Goal: Task Accomplishment & Management: Manage account settings

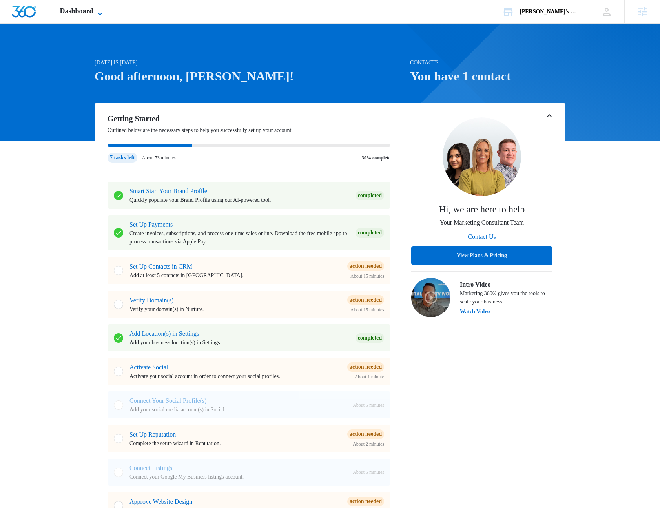
click at [85, 9] on span "Dashboard" at bounding box center [76, 11] width 33 height 8
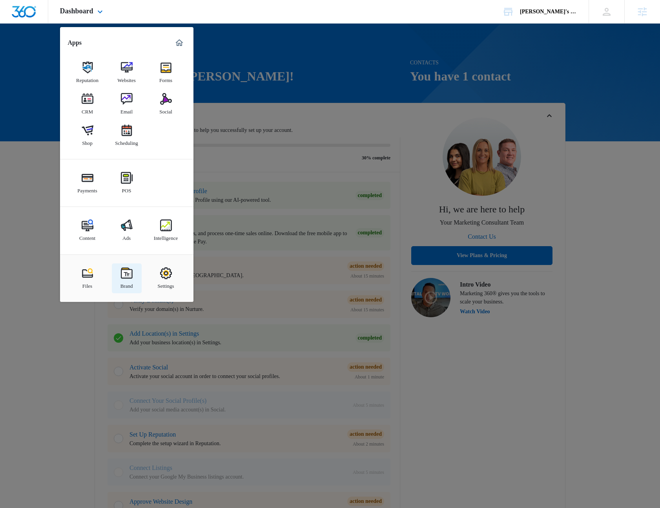
click at [130, 279] on div "Brand" at bounding box center [127, 284] width 13 height 10
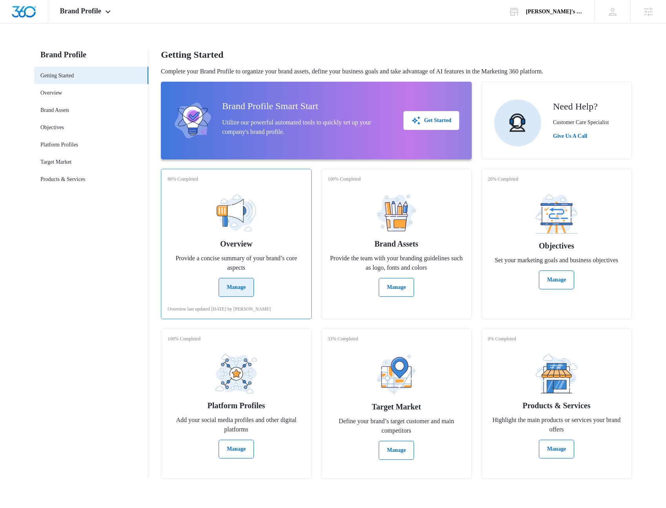
click at [244, 296] on div "80% Completed Overview Provide a concise summary of your brand’s core aspects M…" at bounding box center [236, 244] width 151 height 150
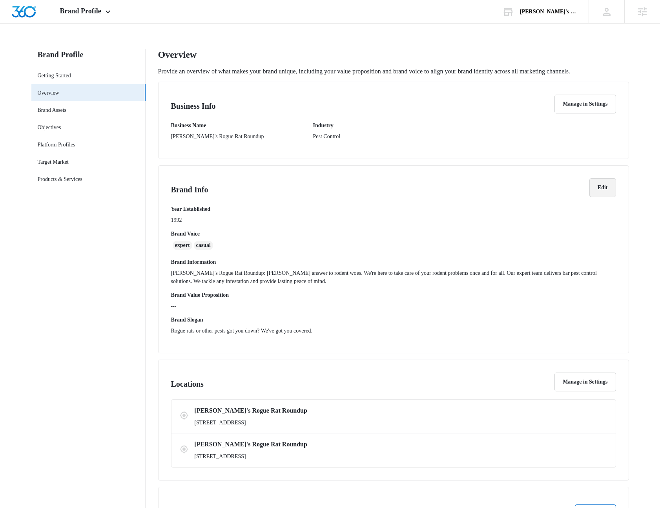
click at [596, 194] on button "Edit" at bounding box center [603, 187] width 27 height 19
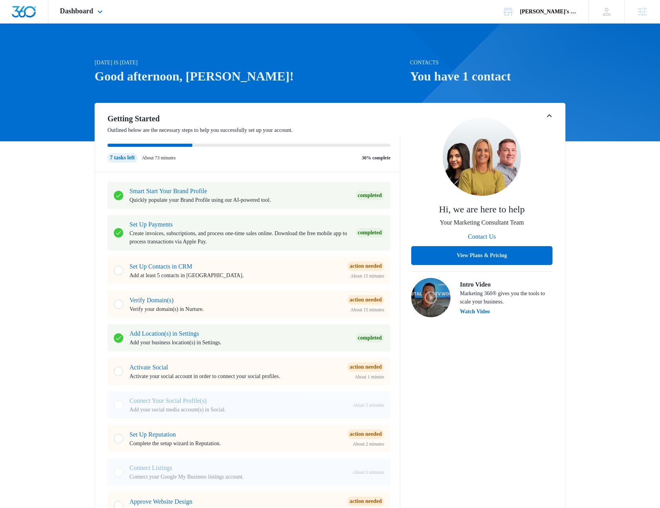
drag, startPoint x: 461, startPoint y: 18, endPoint x: 466, endPoint y: 16, distance: 5.0
click at [461, 18] on div "Dashboard Apps Reputation Websites Forms CRM Email Social Shop Scheduling Payme…" at bounding box center [330, 12] width 660 height 24
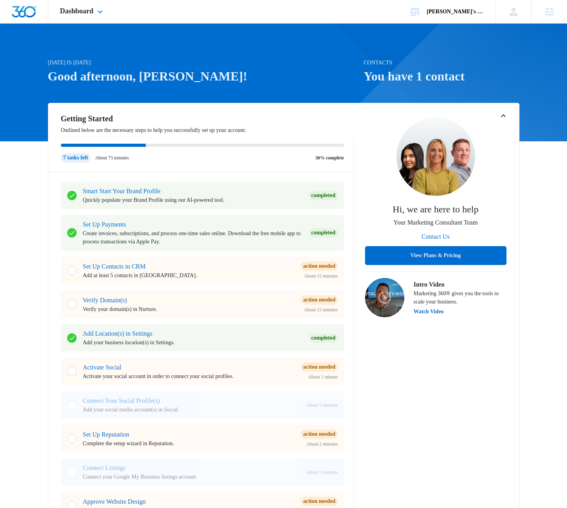
drag, startPoint x: 373, startPoint y: 18, endPoint x: 296, endPoint y: 18, distance: 76.6
click at [373, 18] on div "Dashboard Apps Reputation Websites Forms CRM Email Social Shop Scheduling Payme…" at bounding box center [283, 12] width 567 height 24
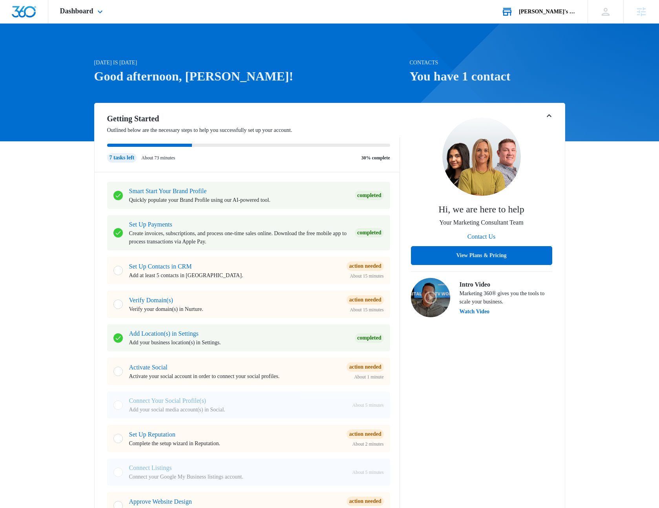
drag, startPoint x: 355, startPoint y: 68, endPoint x: 496, endPoint y: 3, distance: 155.5
click at [365, 60] on div "Today is Monday, October 13th Good afternoon, Rob!" at bounding box center [249, 80] width 311 height 44
drag, startPoint x: 476, startPoint y: 13, endPoint x: 392, endPoint y: 20, distance: 84.7
click at [392, 20] on div "Dashboard Apps Reputation Websites Forms CRM Email Social Shop Scheduling Payme…" at bounding box center [329, 12] width 659 height 24
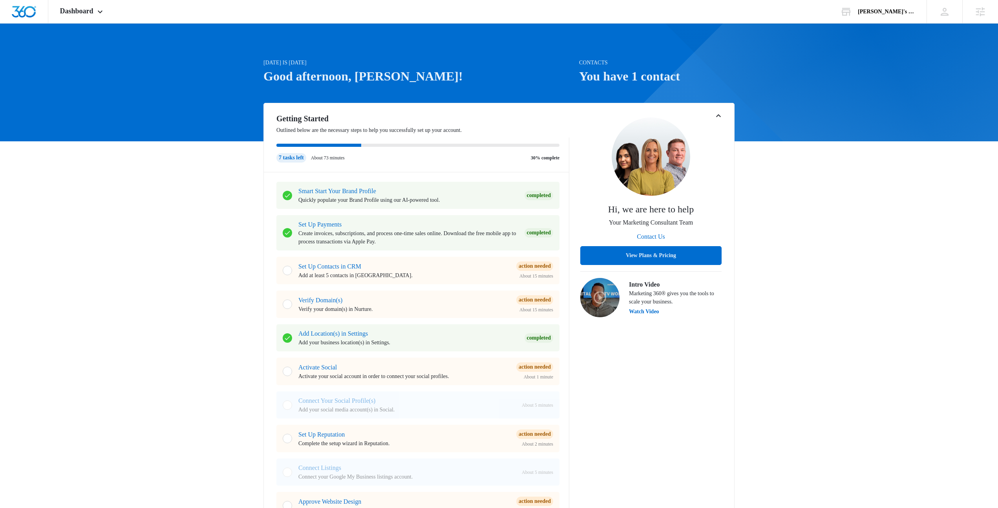
click at [757, 114] on div "Today is Monday, October 13th Good afternoon, Rob! Contacts You have 1 contact …" at bounding box center [499, 473] width 998 height 880
